Goal: Transaction & Acquisition: Subscribe to service/newsletter

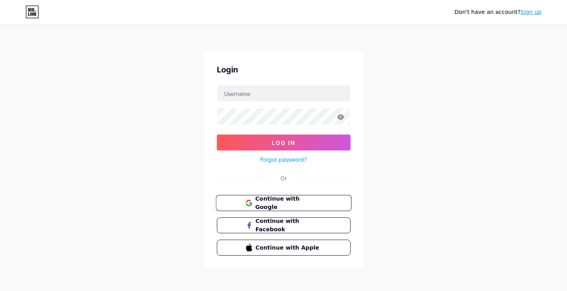
click at [289, 202] on span "Continue with Google" at bounding box center [288, 203] width 66 height 17
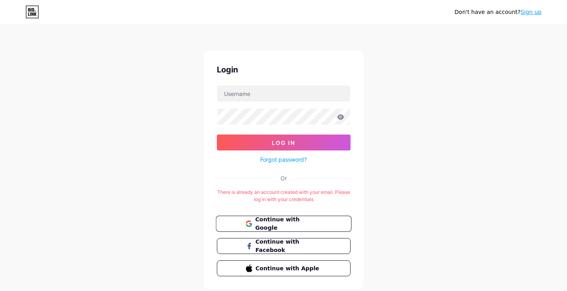
click at [299, 217] on button "Continue with Google" at bounding box center [284, 224] width 136 height 16
click at [536, 13] on link "Sign up" at bounding box center [531, 12] width 21 height 6
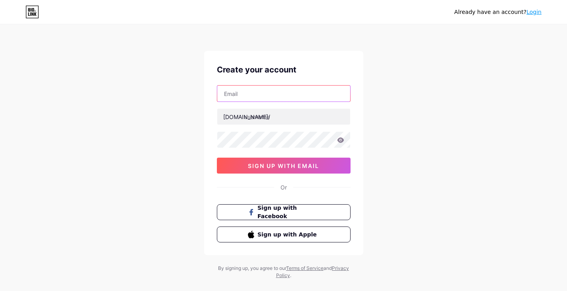
click at [280, 98] on input "text" at bounding box center [283, 94] width 133 height 16
paste input "[EMAIL_ADDRESS][DOMAIN_NAME]"
type input "[EMAIL_ADDRESS][DOMAIN_NAME]"
click at [451, 104] on div "Already have an account? Login Create your account [EMAIL_ADDRESS][DOMAIN_NAME]…" at bounding box center [283, 152] width 567 height 305
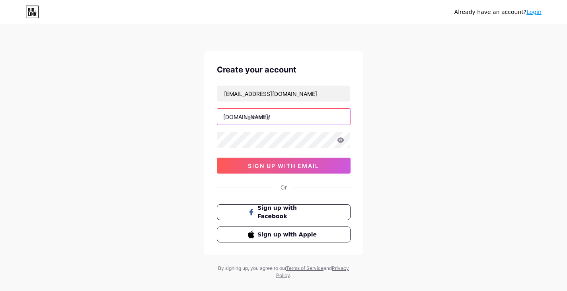
click at [283, 117] on input "text" at bounding box center [283, 117] width 133 height 16
paste input "campbellco"
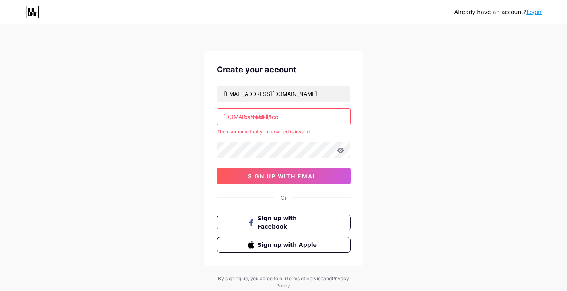
click at [281, 119] on input "campbell&co" at bounding box center [283, 117] width 133 height 16
click at [270, 117] on input "campbell&co" at bounding box center [283, 117] width 133 height 16
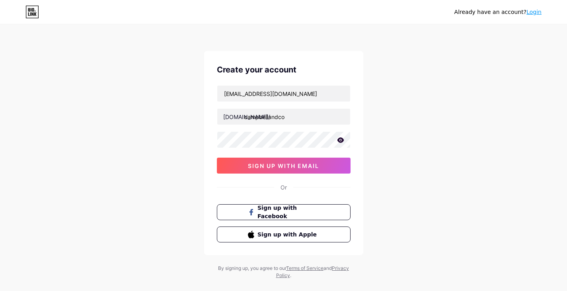
click at [401, 139] on div "Already have an account? Login Create your account campbellandcoestateagents@gm…" at bounding box center [283, 152] width 567 height 305
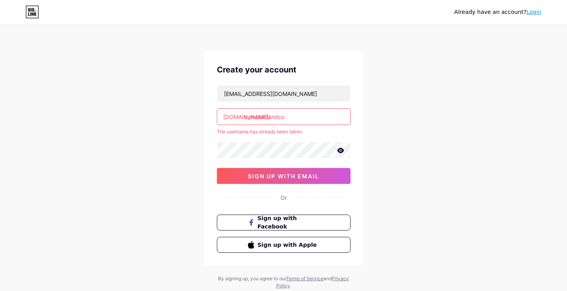
click at [317, 121] on input "campbellandco" at bounding box center [283, 117] width 133 height 16
click at [313, 123] on input "campbellandco" at bounding box center [283, 117] width 133 height 16
paste input "estateagents"
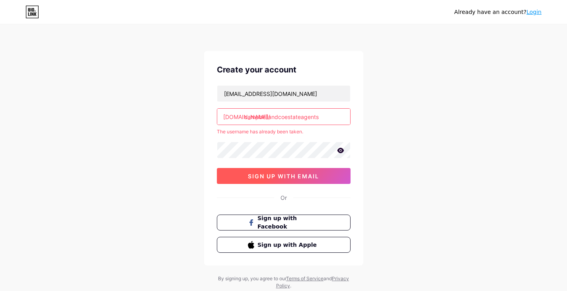
type input "campbellandcoestateagents"
click at [328, 174] on button "sign up with email" at bounding box center [284, 176] width 134 height 16
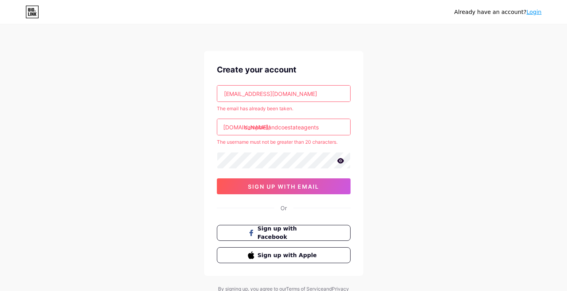
click at [538, 12] on link "Login" at bounding box center [534, 12] width 15 height 6
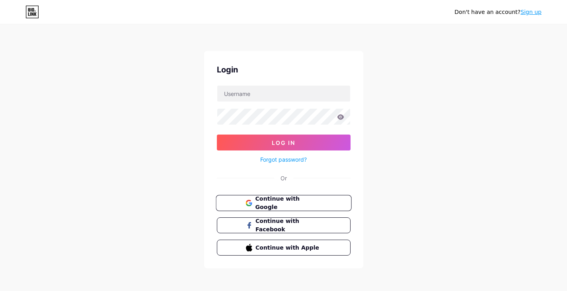
click at [282, 199] on span "Continue with Google" at bounding box center [288, 203] width 66 height 17
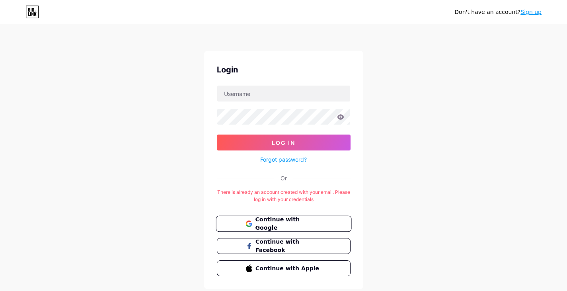
click at [290, 223] on span "Continue with Google" at bounding box center [288, 223] width 66 height 17
click at [283, 88] on input "text" at bounding box center [283, 94] width 133 height 16
drag, startPoint x: 287, startPoint y: 87, endPoint x: 280, endPoint y: 91, distance: 7.9
click at [287, 87] on input "text" at bounding box center [283, 94] width 133 height 16
paste input "Campbell&Co"
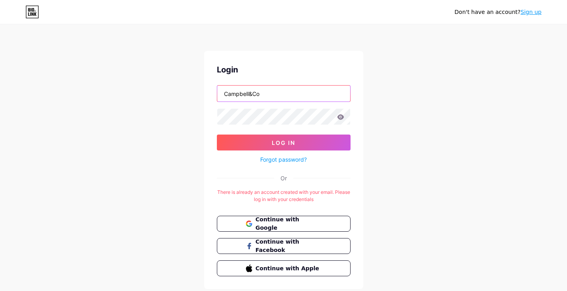
click at [248, 93] on input "Campbell&Co" at bounding box center [283, 94] width 133 height 16
type input "CampbelandCo"
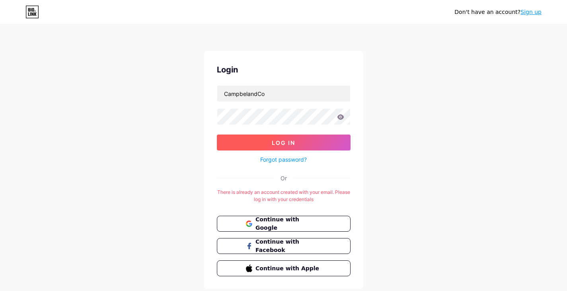
click at [258, 146] on button "Log In" at bounding box center [284, 143] width 134 height 16
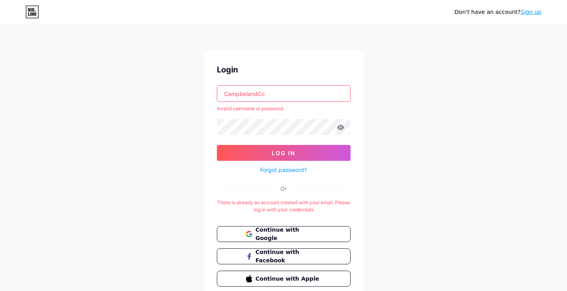
click at [295, 167] on link "Forgot password?" at bounding box center [283, 170] width 47 height 8
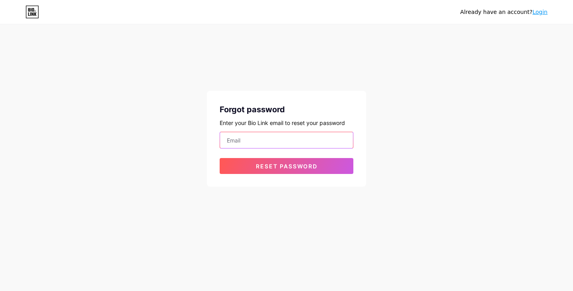
drag, startPoint x: 249, startPoint y: 136, endPoint x: 251, endPoint y: 151, distance: 15.7
click at [249, 136] on input "email" at bounding box center [286, 140] width 133 height 16
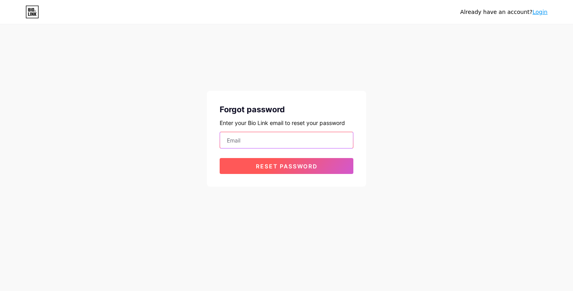
paste input "[EMAIL_ADDRESS][DOMAIN_NAME]"
type input "[EMAIL_ADDRESS][DOMAIN_NAME]"
click at [257, 164] on span "Reset password" at bounding box center [287, 166] width 62 height 7
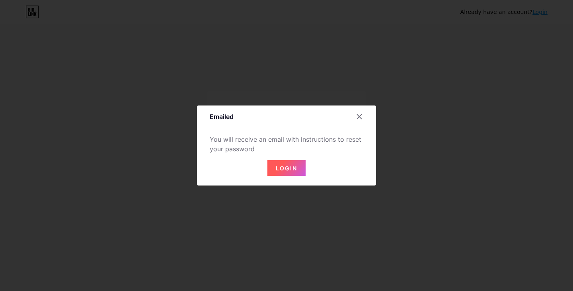
click at [285, 174] on button "Login" at bounding box center [287, 168] width 38 height 16
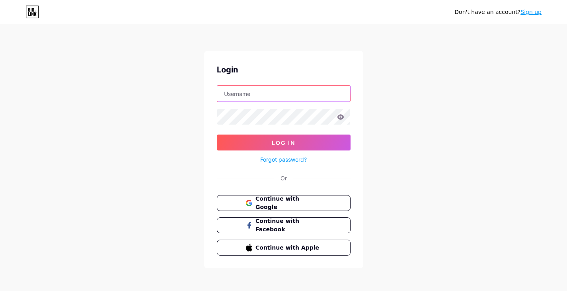
click at [246, 89] on input "text" at bounding box center [283, 94] width 133 height 16
paste input "[EMAIL_ADDRESS][DOMAIN_NAME]"
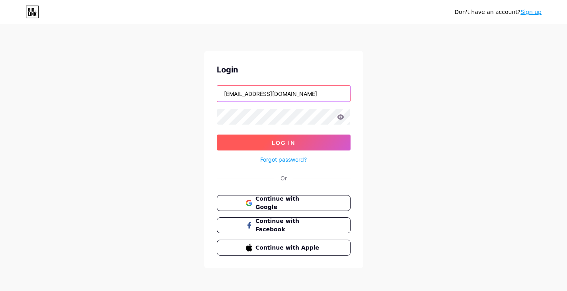
type input "[EMAIL_ADDRESS][DOMAIN_NAME]"
click at [278, 146] on button "Log In" at bounding box center [284, 143] width 134 height 16
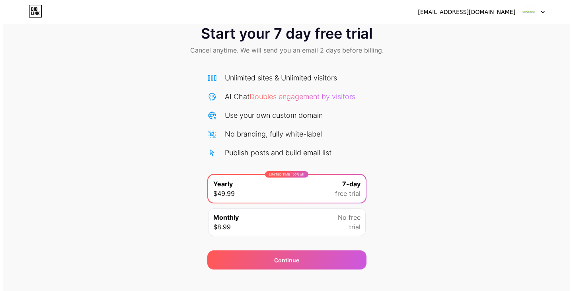
scroll to position [29, 0]
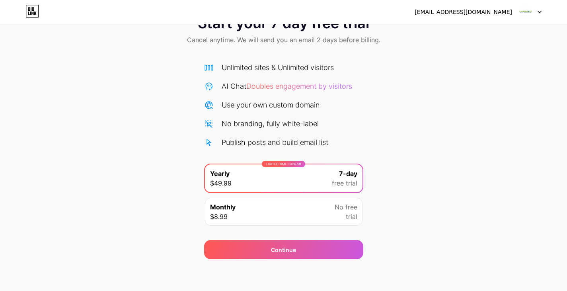
click at [307, 217] on div "Monthly $8.99 No free trial" at bounding box center [284, 212] width 158 height 28
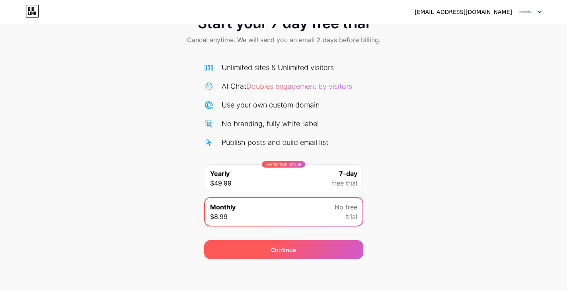
click at [310, 256] on div "Continue" at bounding box center [283, 249] width 159 height 19
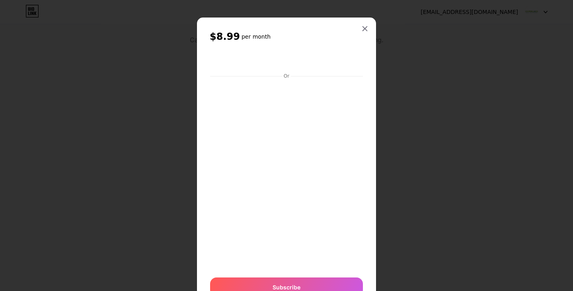
drag, startPoint x: 367, startPoint y: 102, endPoint x: 361, endPoint y: 107, distance: 8.0
click at [367, 104] on div "$8.99 per month Or Subscribe" at bounding box center [286, 164] width 179 height 292
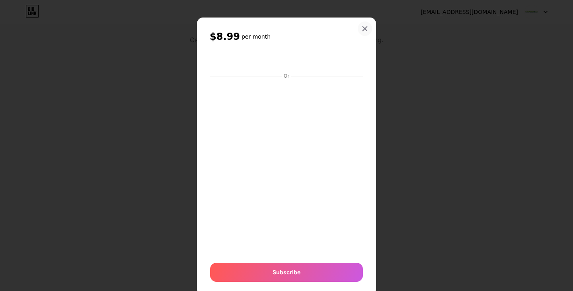
click at [363, 29] on icon at bounding box center [365, 29] width 4 height 4
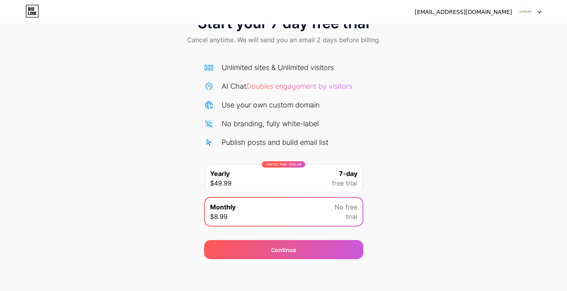
click at [318, 186] on div "LIMITED TIME : 50% off Yearly $49.99 7-day free trial" at bounding box center [284, 178] width 158 height 28
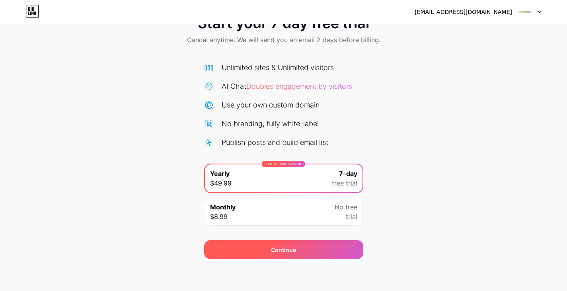
click at [284, 254] on div "Continue" at bounding box center [283, 250] width 25 height 8
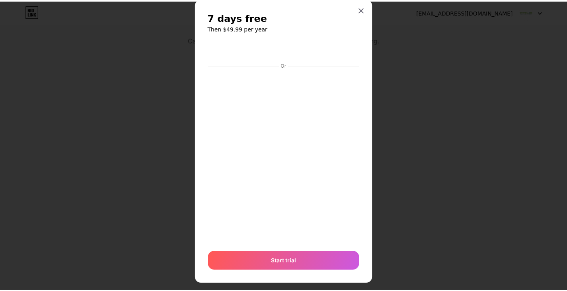
scroll to position [30, 0]
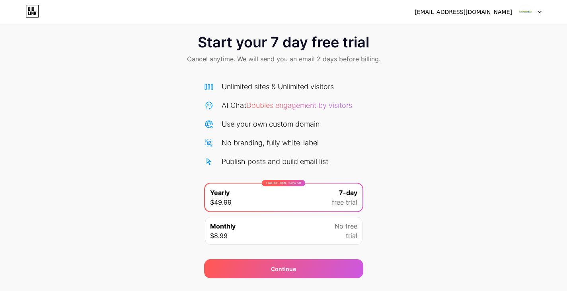
scroll to position [0, 0]
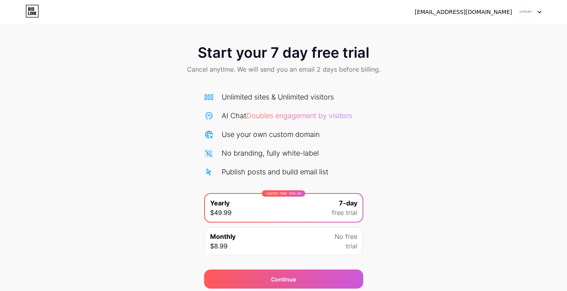
click at [535, 10] on div at bounding box center [530, 12] width 23 height 14
click at [439, 11] on div "[EMAIL_ADDRESS][DOMAIN_NAME]" at bounding box center [464, 12] width 98 height 8
click at [35, 11] on icon at bounding box center [32, 11] width 14 height 13
click at [291, 47] on span "Start your 7 day free trial" at bounding box center [284, 53] width 172 height 16
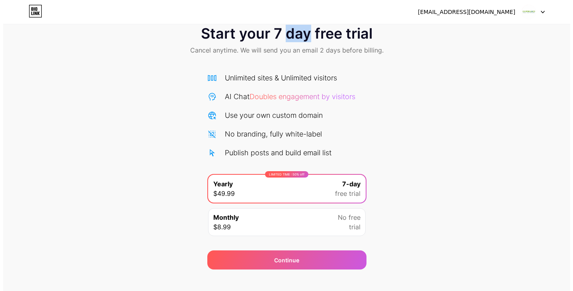
scroll to position [29, 0]
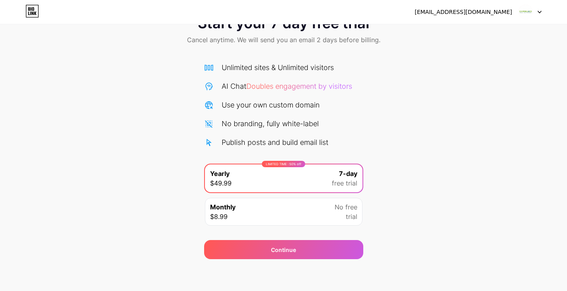
click at [338, 209] on span "No free" at bounding box center [346, 207] width 23 height 10
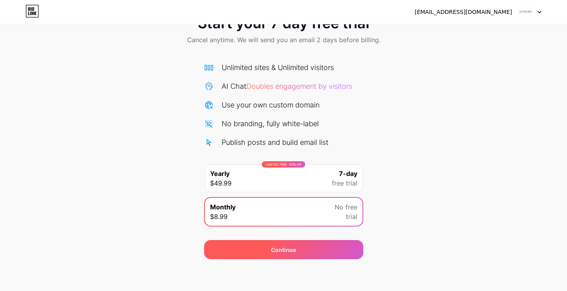
click at [283, 250] on div "Continue" at bounding box center [283, 250] width 25 height 8
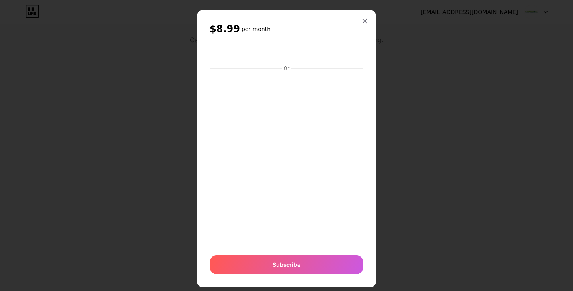
scroll to position [0, 0]
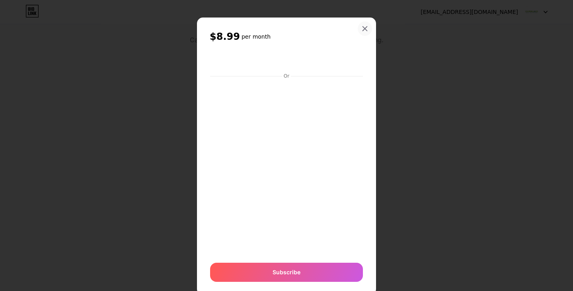
click at [366, 29] on div at bounding box center [365, 29] width 14 height 14
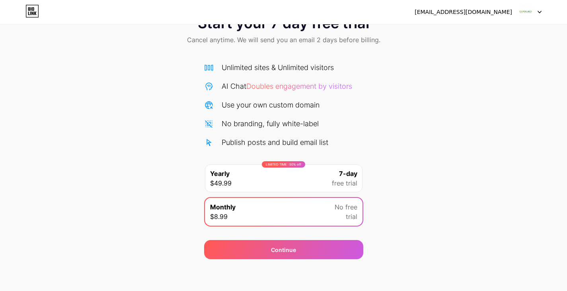
click at [290, 174] on div "LIMITED TIME : 50% off Yearly $49.99 7-day free trial" at bounding box center [284, 178] width 158 height 28
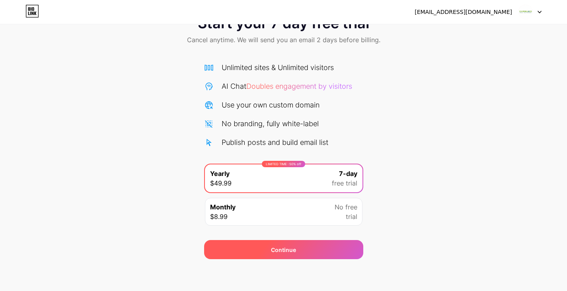
click at [304, 251] on div "Continue" at bounding box center [283, 249] width 159 height 19
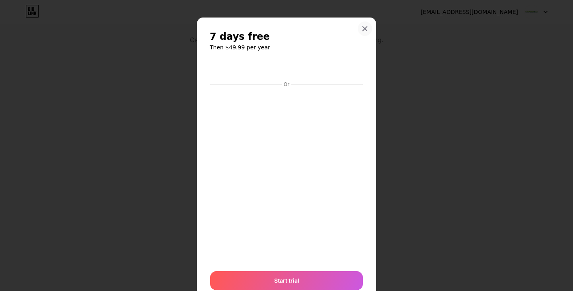
click at [364, 27] on icon at bounding box center [365, 28] width 6 height 6
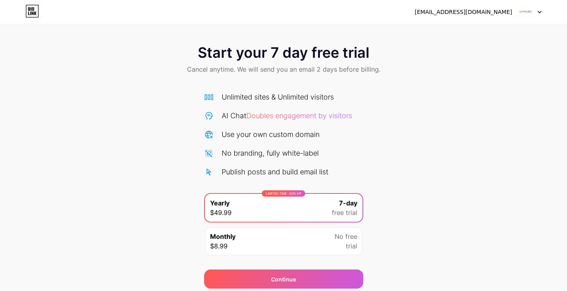
click at [352, 60] on span "Start your 7 day free trial" at bounding box center [284, 53] width 172 height 16
click at [353, 60] on span "Start your 7 day free trial" at bounding box center [284, 53] width 172 height 16
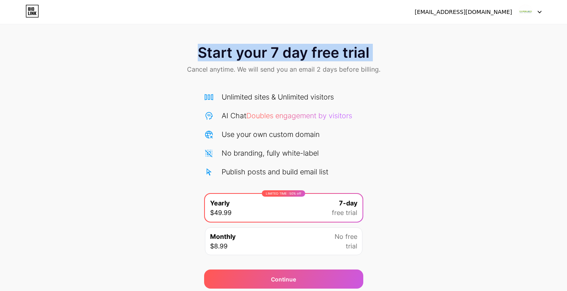
click at [353, 60] on span "Start your 7 day free trial" at bounding box center [284, 53] width 172 height 16
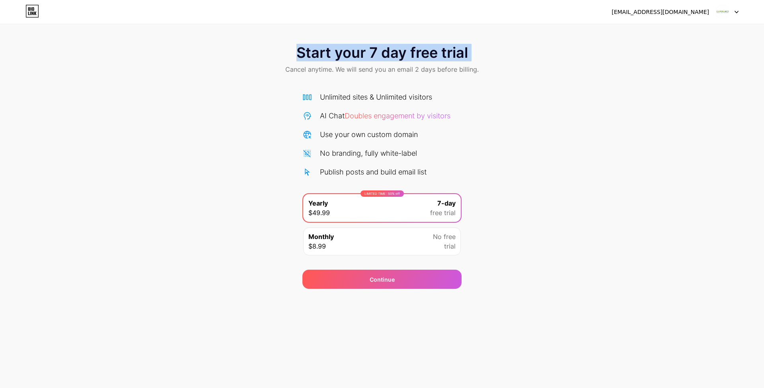
click at [34, 8] on icon at bounding box center [33, 9] width 2 height 4
click at [451, 67] on span "Cancel anytime. We will send you an email 2 days before billing." at bounding box center [382, 70] width 194 height 10
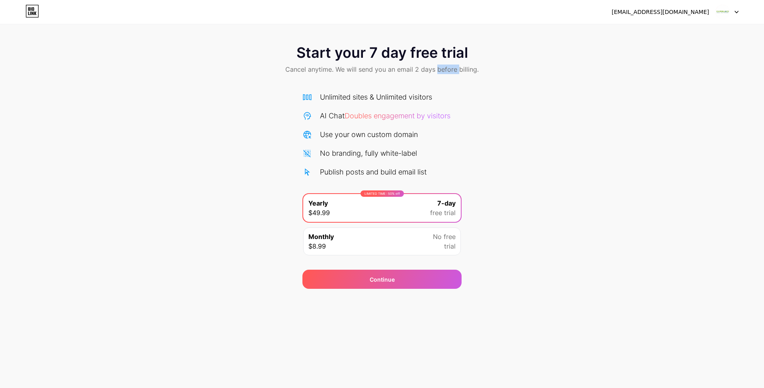
click at [451, 67] on span "Cancel anytime. We will send you an email 2 days before billing." at bounding box center [382, 70] width 194 height 10
click at [402, 287] on div "Continue" at bounding box center [382, 279] width 159 height 19
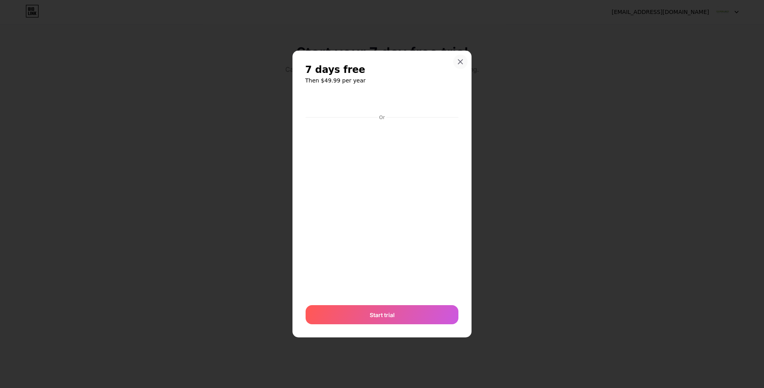
click at [463, 60] on icon at bounding box center [460, 62] width 6 height 6
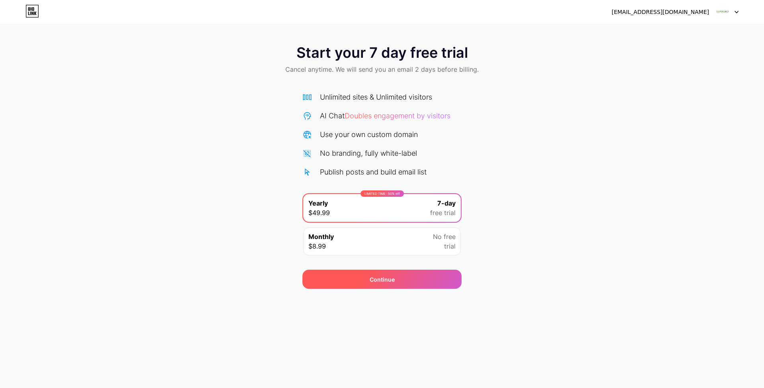
click at [384, 281] on div "Continue" at bounding box center [382, 279] width 25 height 8
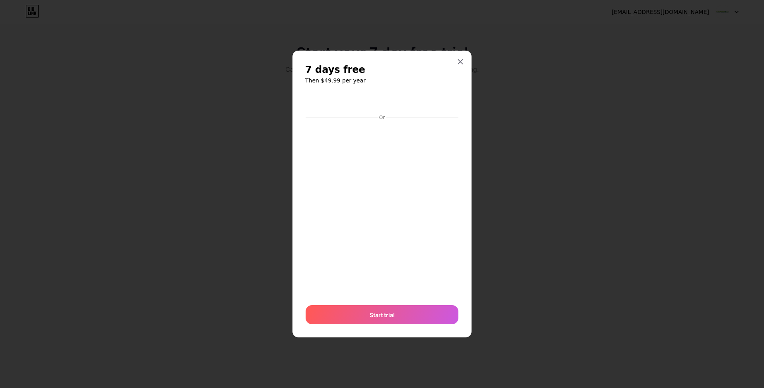
click at [512, 176] on div at bounding box center [382, 194] width 764 height 388
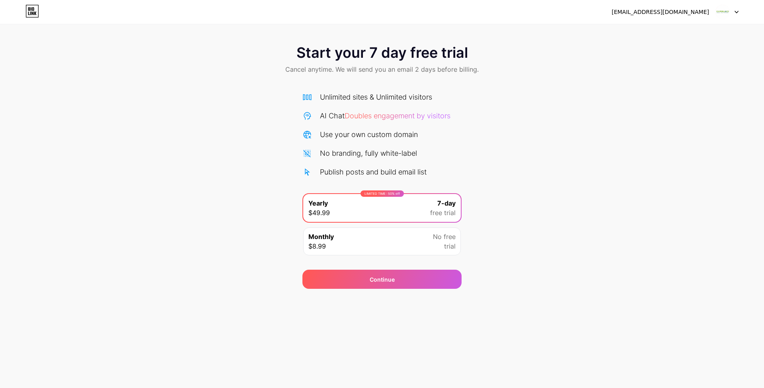
click at [368, 92] on div "Unlimited sites & Unlimited visitors" at bounding box center [376, 97] width 112 height 11
click at [412, 117] on span "Doubles engagement by visitors" at bounding box center [398, 115] width 106 height 8
click at [448, 67] on span "Cancel anytime. We will send you an email 2 days before billing." at bounding box center [382, 70] width 194 height 10
click at [376, 280] on div "Continue" at bounding box center [382, 279] width 25 height 8
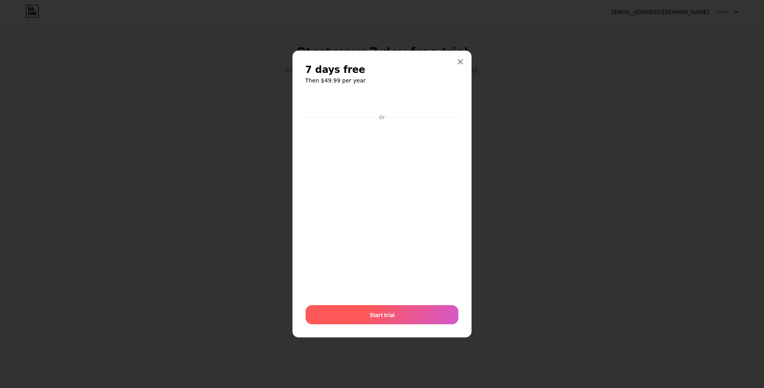
click at [378, 319] on span "Start trial" at bounding box center [382, 315] width 25 height 8
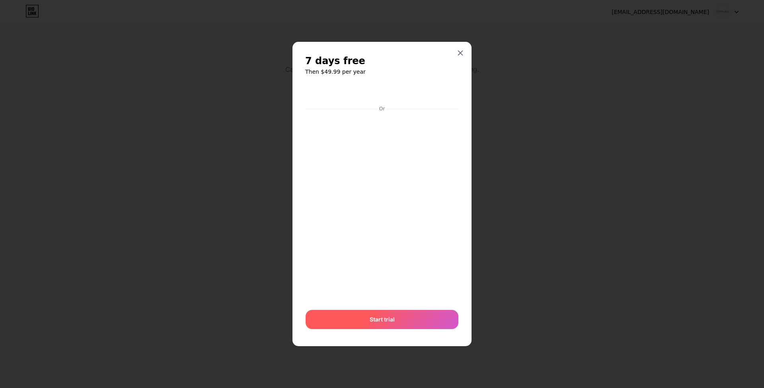
click at [388, 319] on span "Start trial" at bounding box center [382, 319] width 25 height 8
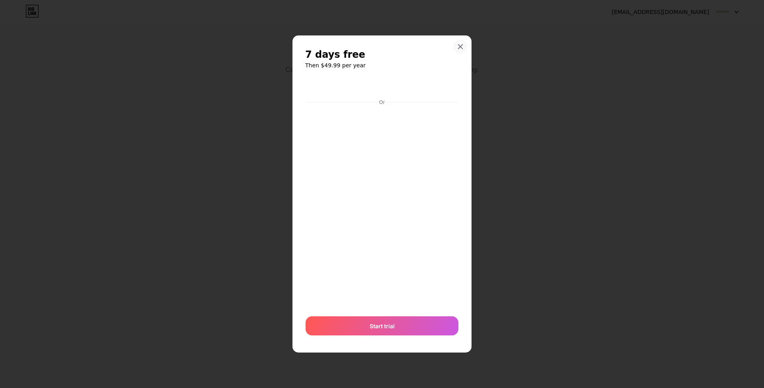
click at [464, 45] on div at bounding box center [460, 46] width 14 height 14
